Goal: Communication & Community: Answer question/provide support

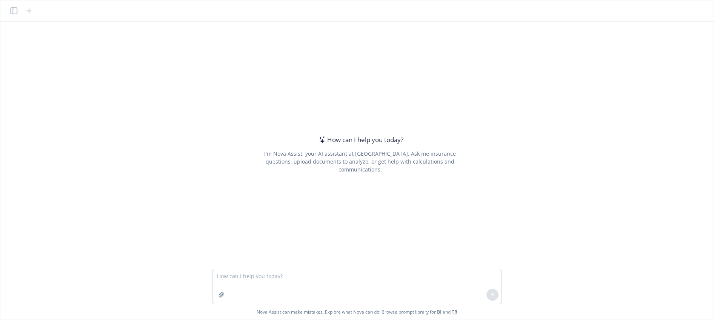
click at [260, 278] on textarea at bounding box center [356, 286] width 289 height 35
type textarea "make this sound better: To follow up in our conversation [DATE] regarding PROCE…"
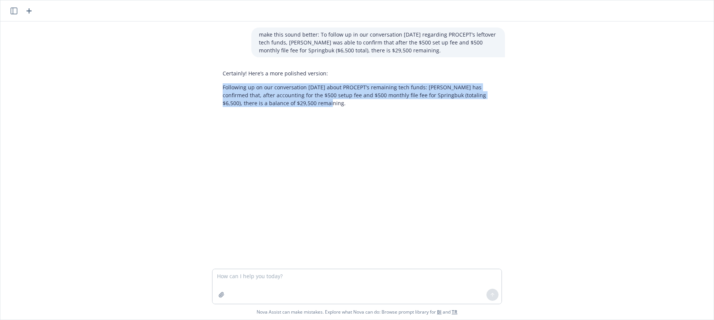
drag, startPoint x: 218, startPoint y: 86, endPoint x: 316, endPoint y: 104, distance: 99.5
click at [316, 104] on div "Certainly! Here’s a more polished version: Following up on our conversation [DA…" at bounding box center [360, 88] width 290 height 44
copy p "Following up on our conversation [DATE] about PROCEPT’s remaining tech funds: […"
